Goal: Task Accomplishment & Management: Use online tool/utility

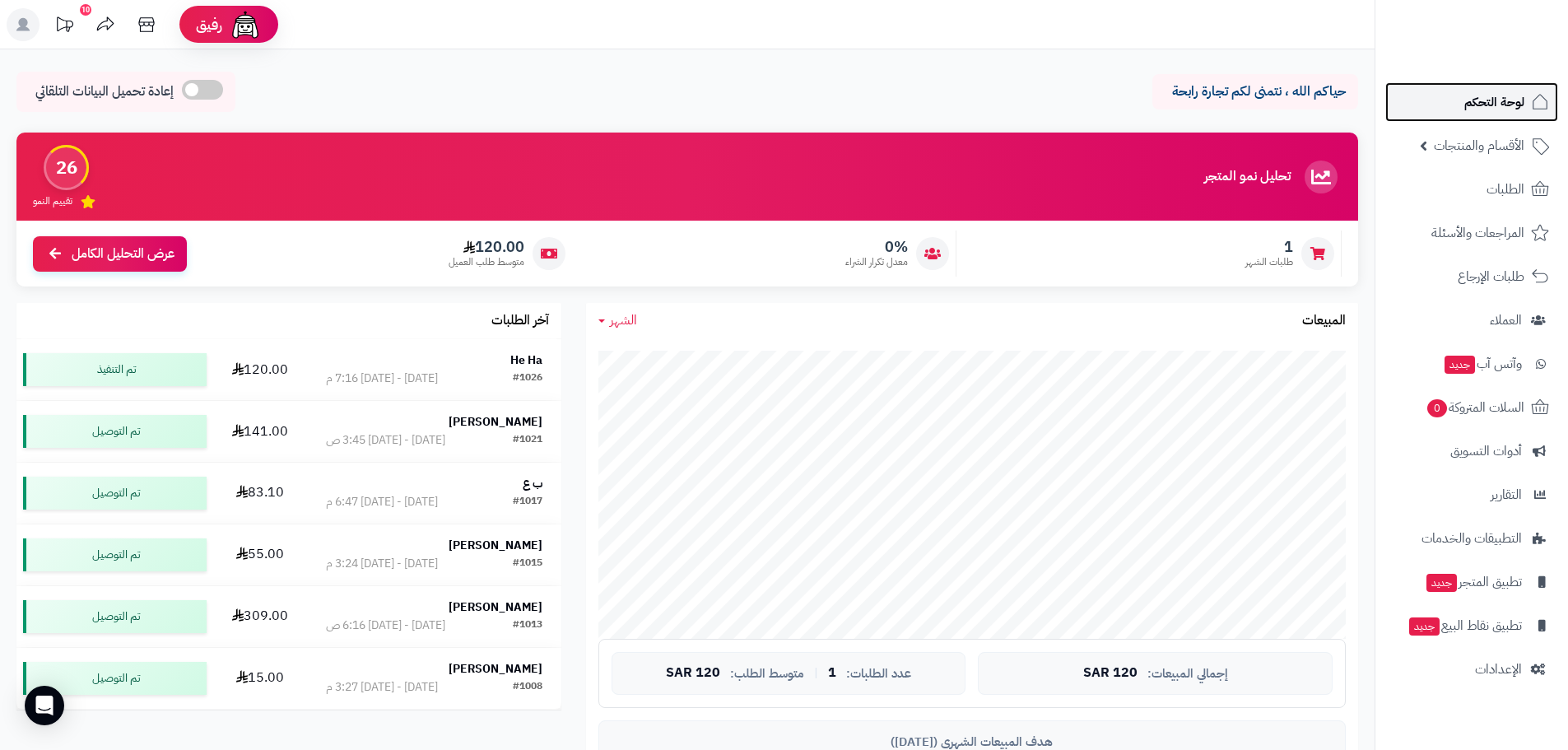
click at [1505, 102] on span "لوحة التحكم" at bounding box center [1495, 103] width 60 height 23
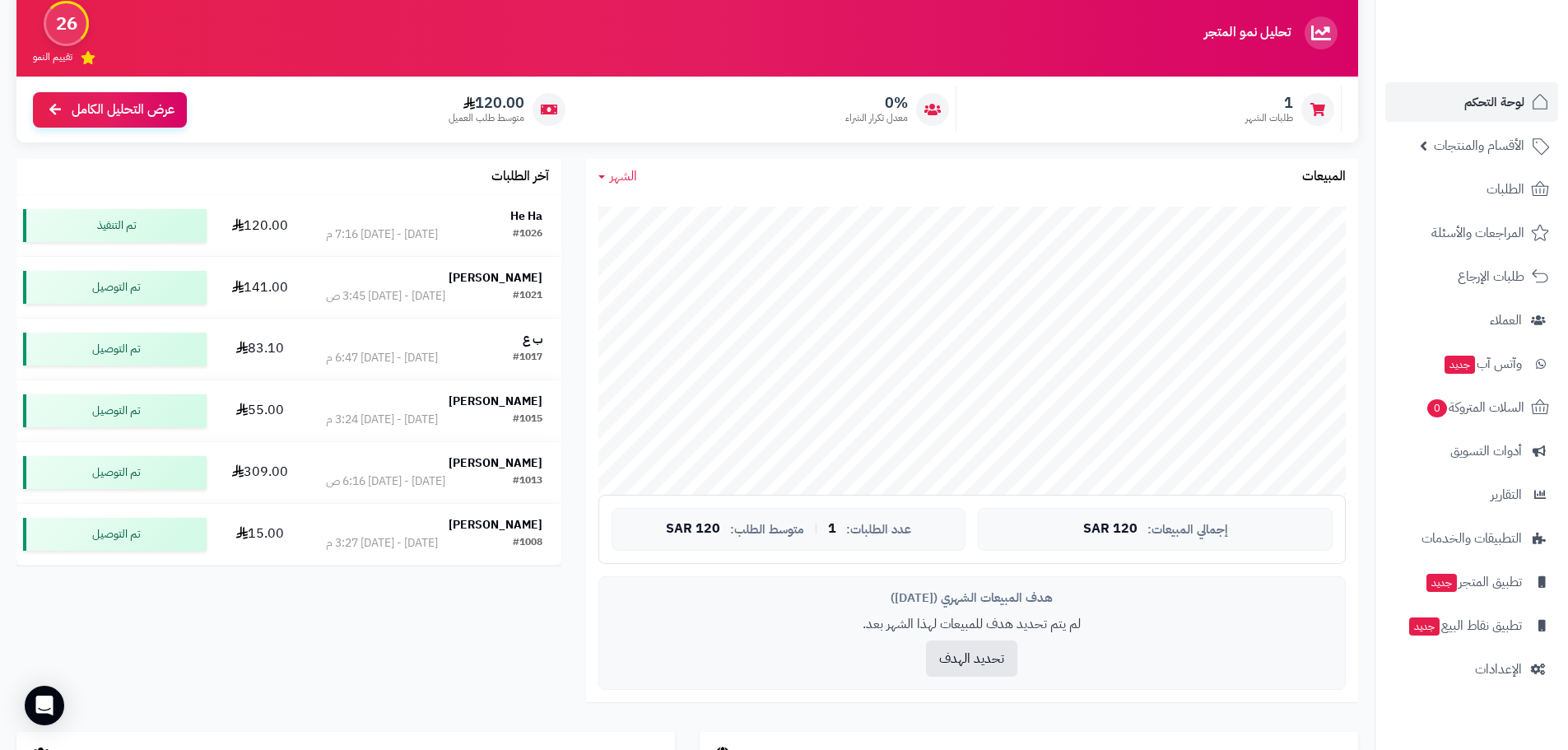
scroll to position [98, 0]
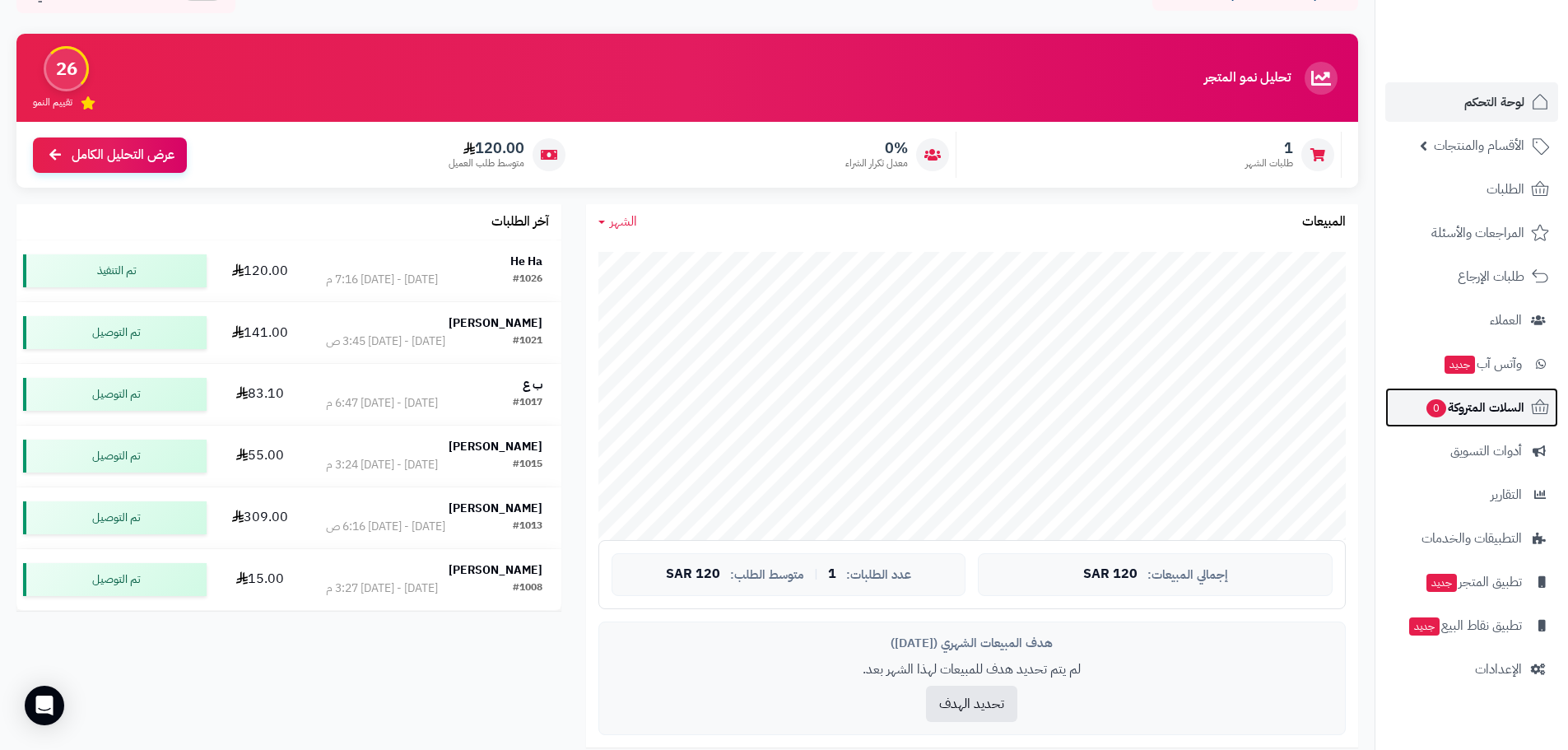
click at [1479, 399] on span "السلات المتروكة 0" at bounding box center [1474, 408] width 99 height 23
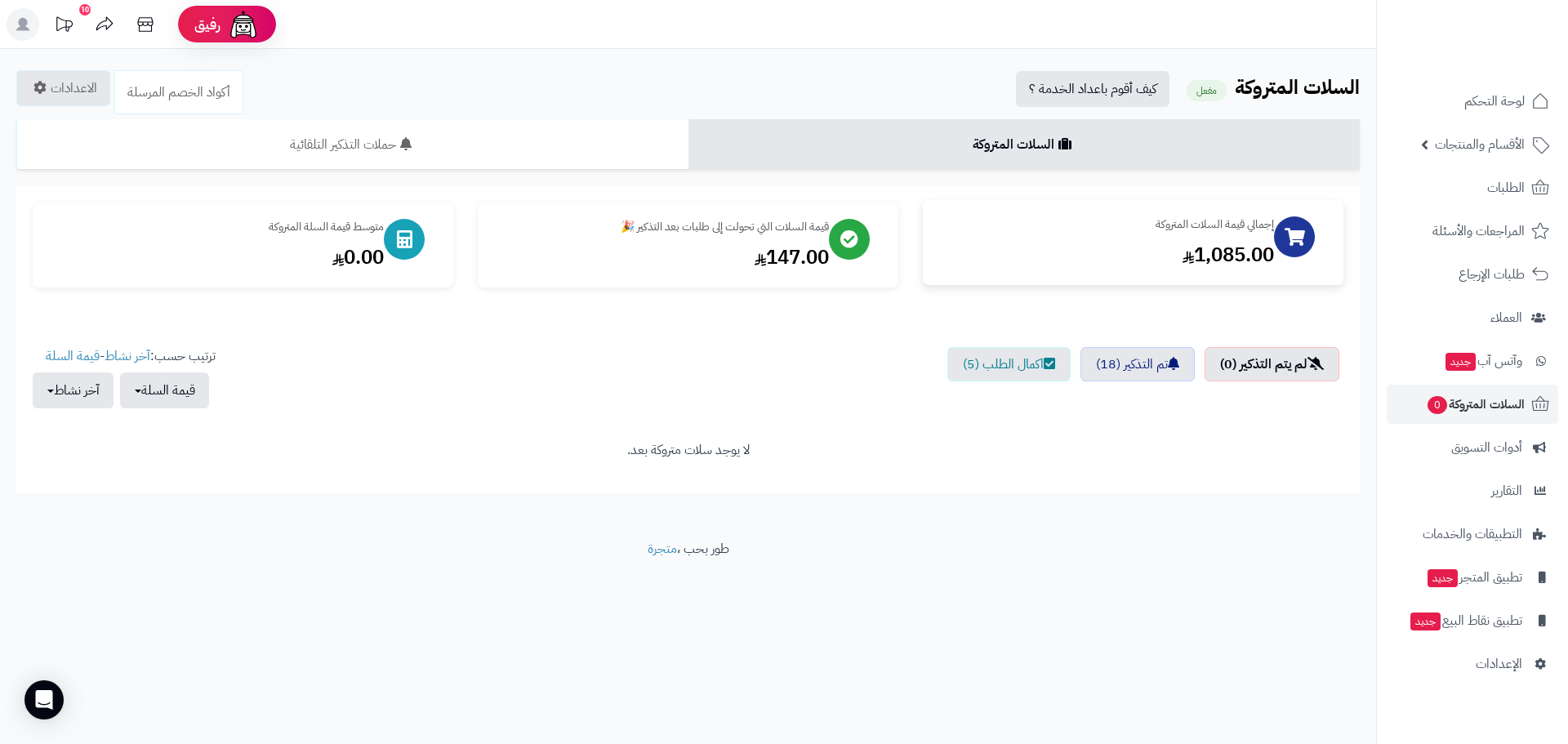
click at [1223, 244] on div "1,085.00" at bounding box center [1106, 255] width 335 height 28
click at [715, 219] on div "قيمة السلات التي تحولت إلى طلبات بعد التذكير 🎉" at bounding box center [661, 225] width 335 height 17
click at [672, 242] on div "147.00" at bounding box center [661, 255] width 335 height 28
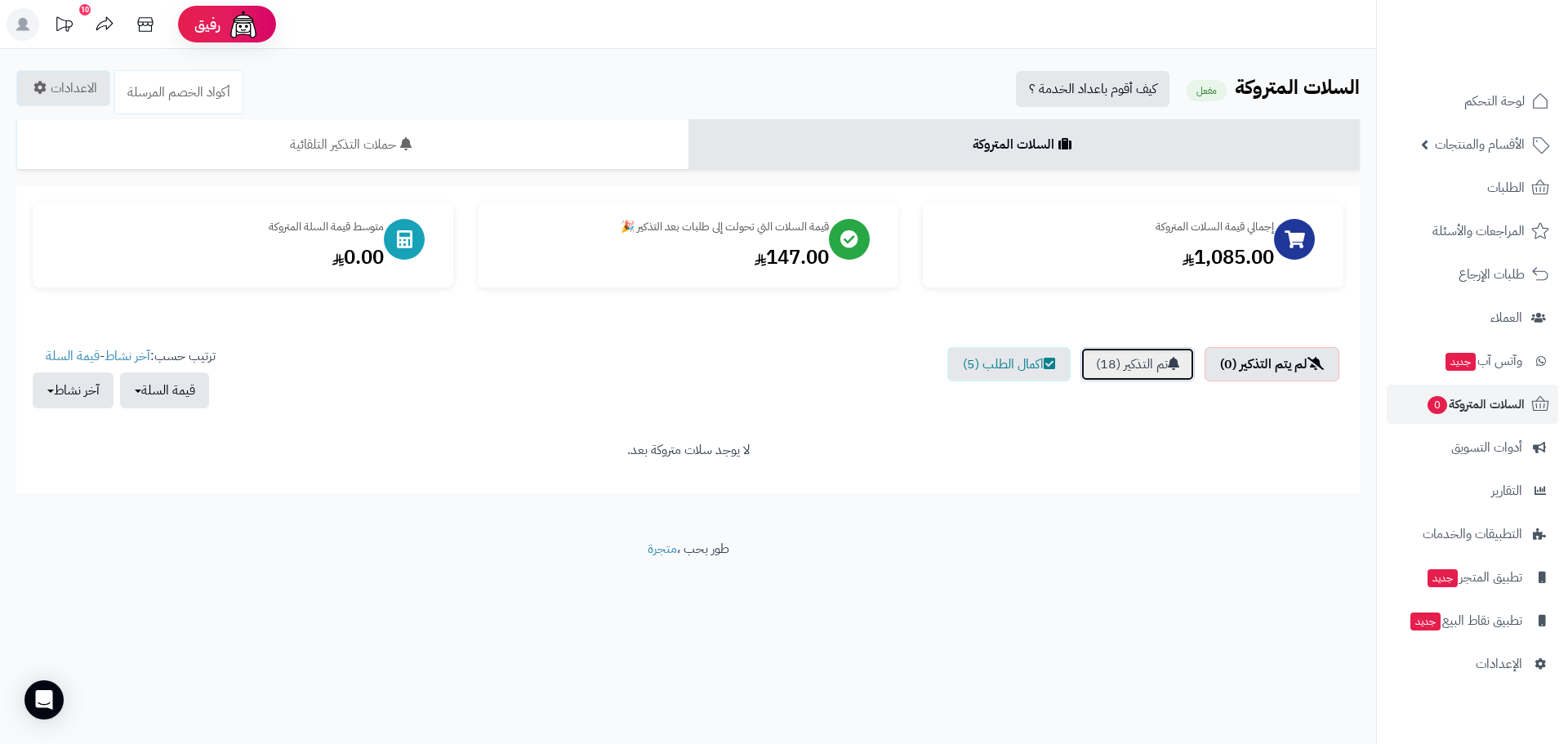
click at [1104, 361] on link "تم التذكير (18)" at bounding box center [1138, 363] width 114 height 34
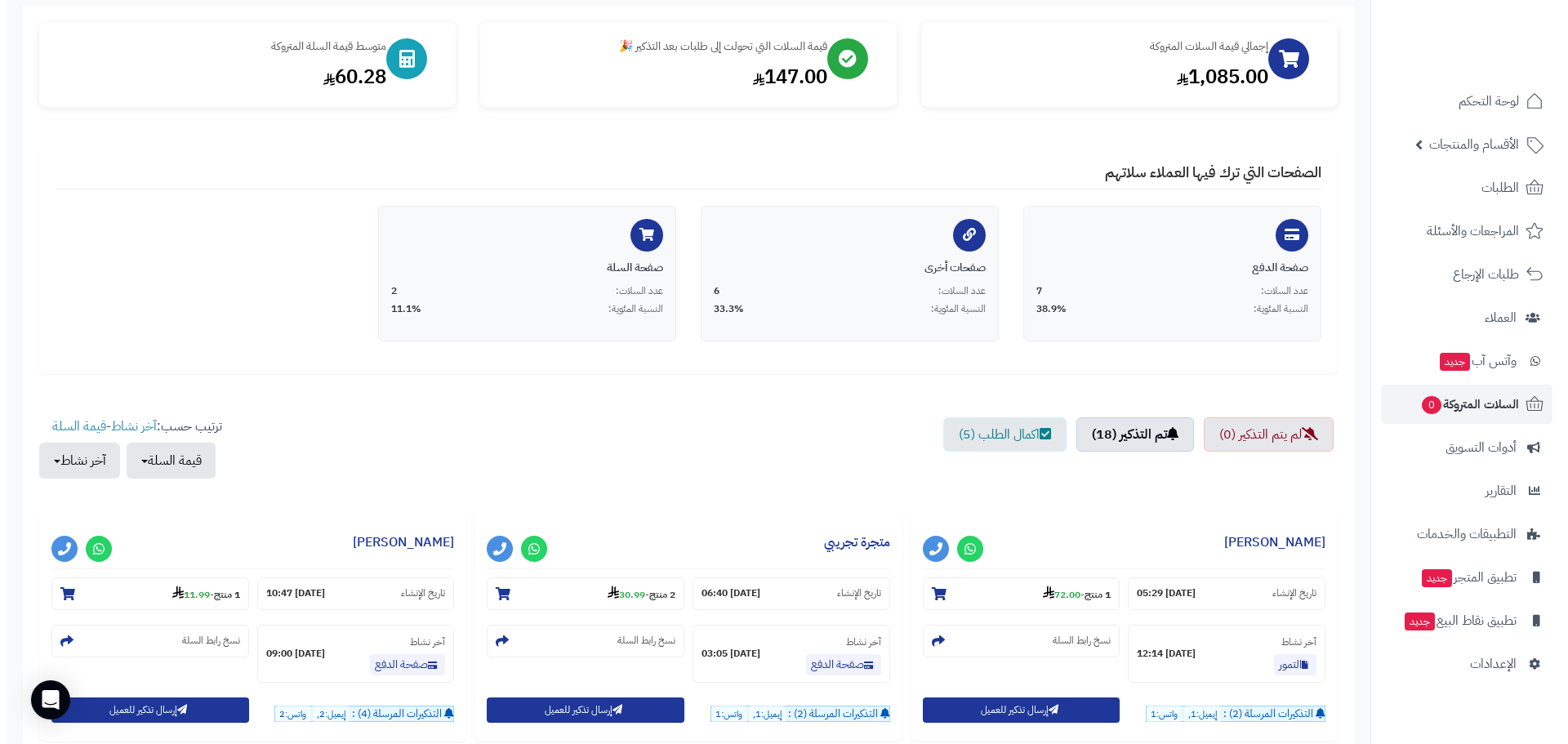
scroll to position [490, 0]
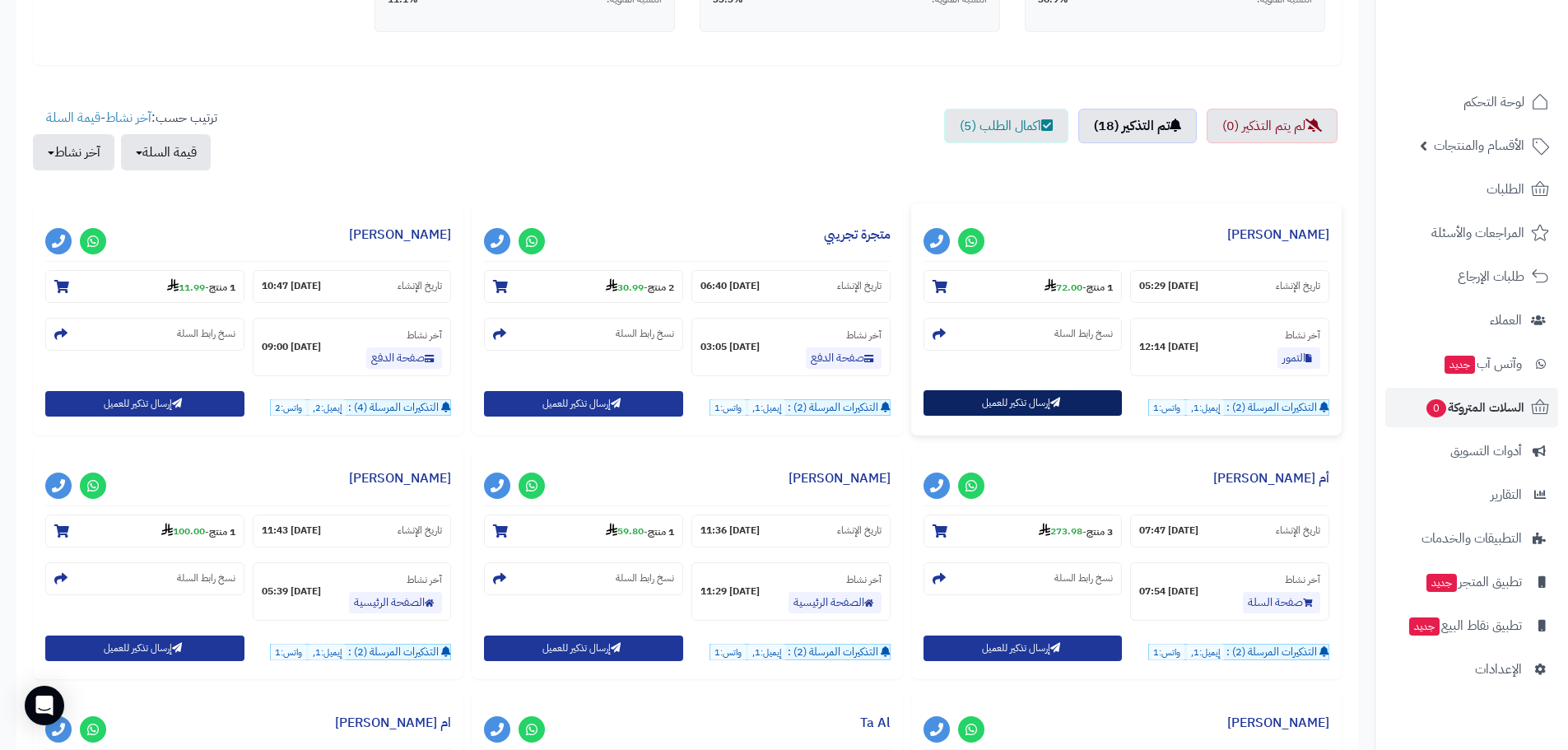
click at [1029, 408] on button "إرسال تذكير للعميل" at bounding box center [1023, 403] width 199 height 26
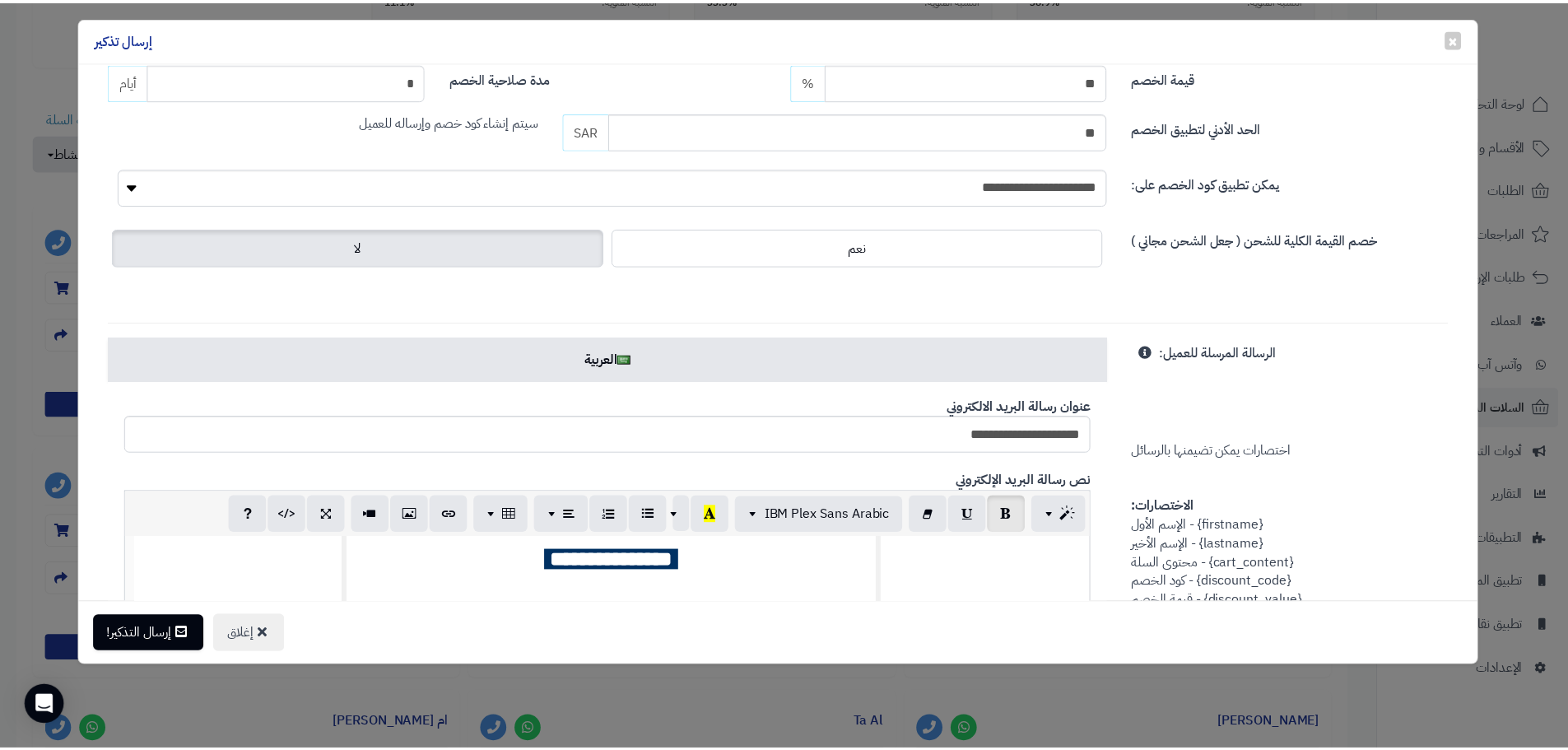
scroll to position [0, 0]
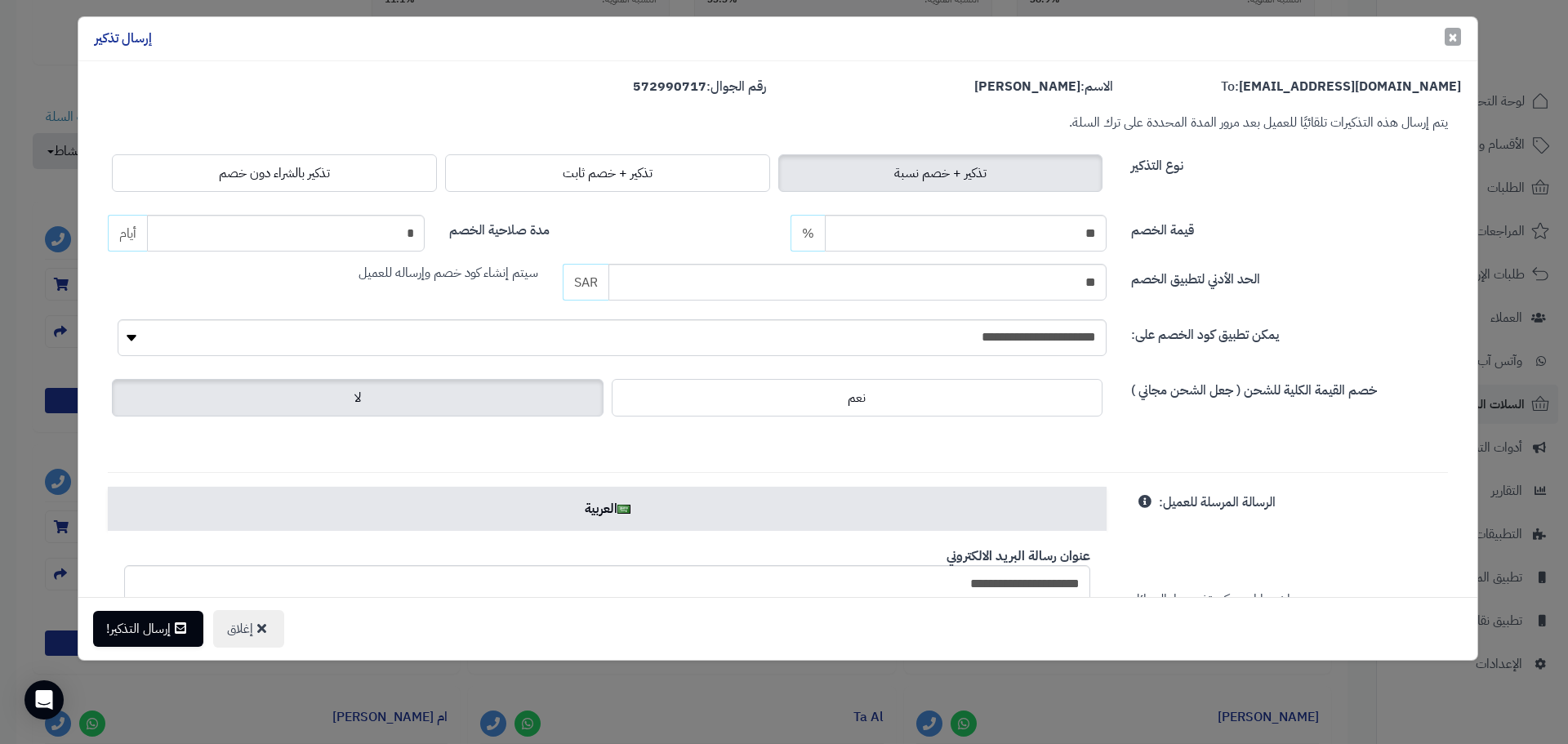
click at [1455, 36] on span "×" at bounding box center [1453, 37] width 10 height 25
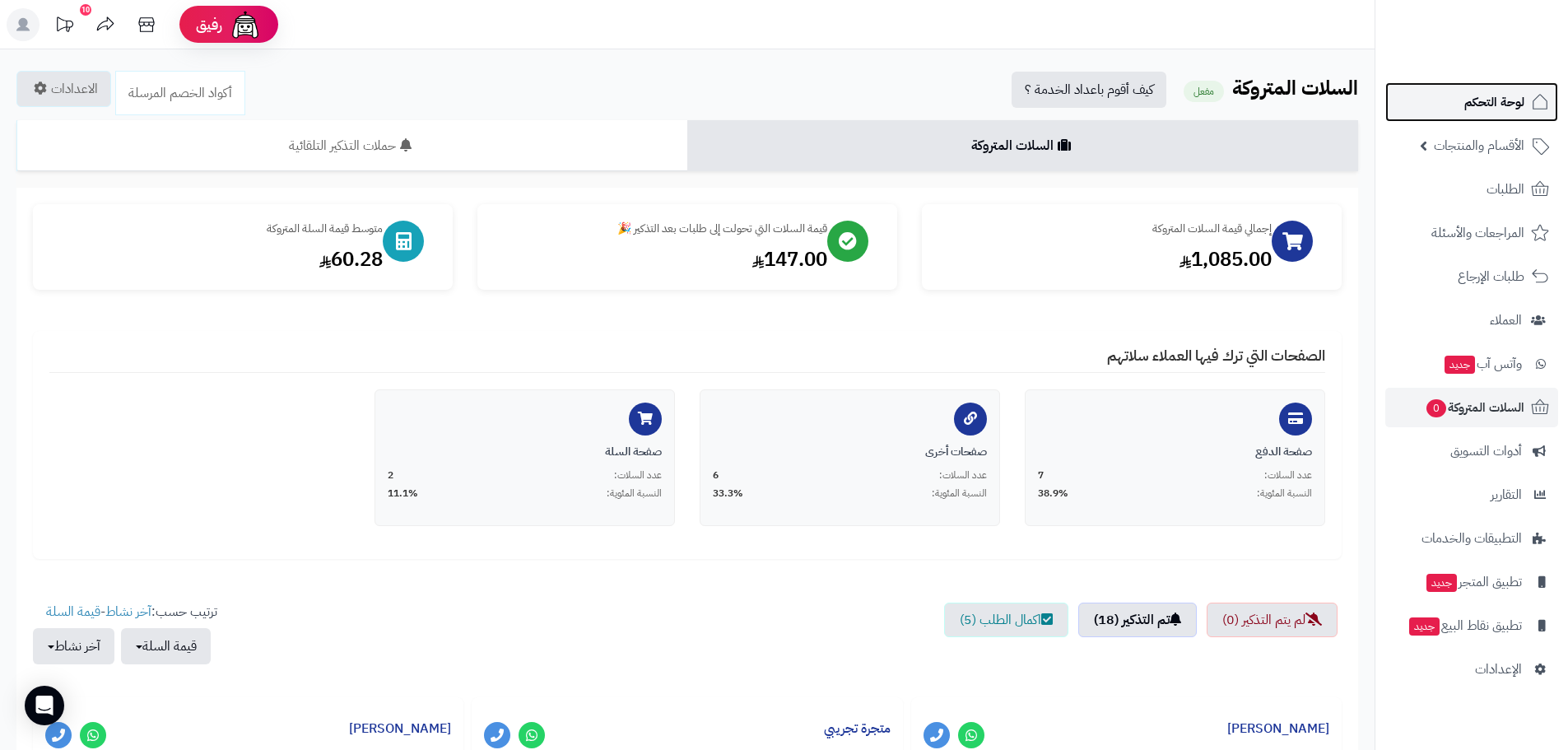
click at [1471, 93] on span "لوحة التحكم" at bounding box center [1495, 103] width 60 height 23
